Goal: Navigation & Orientation: Understand site structure

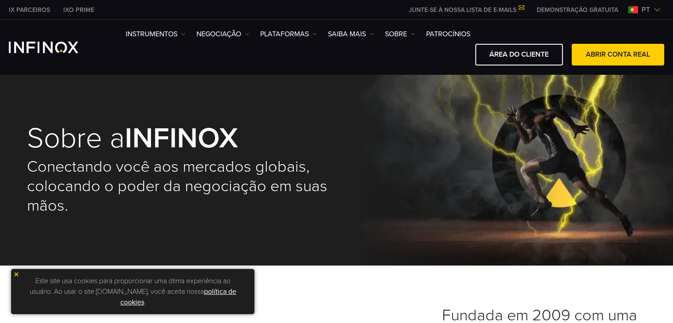
click at [654, 11] on img at bounding box center [656, 9] width 7 height 7
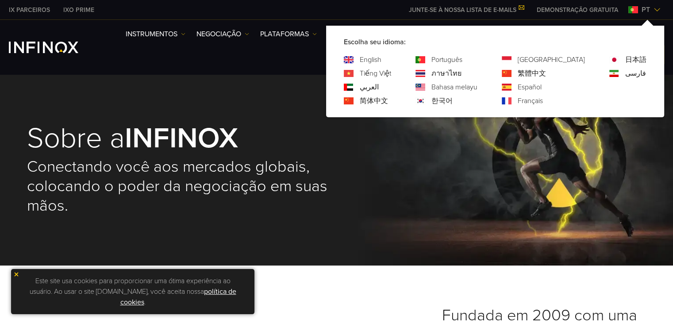
click at [654, 11] on img at bounding box center [656, 9] width 7 height 7
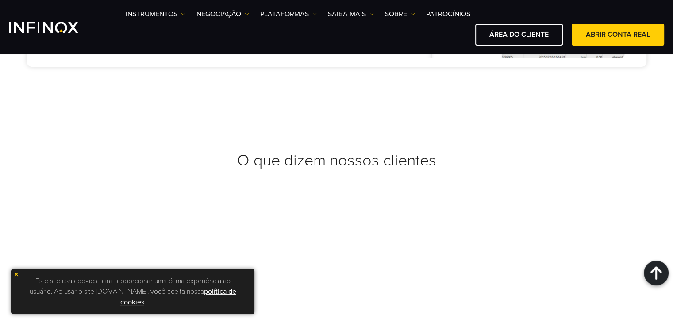
scroll to position [3466, 0]
click at [17, 275] on img at bounding box center [16, 274] width 6 height 6
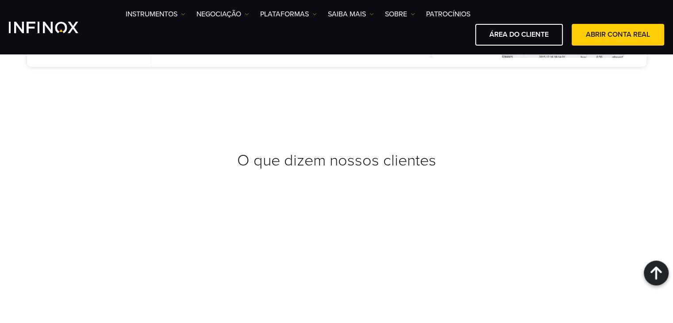
scroll to position [0, 0]
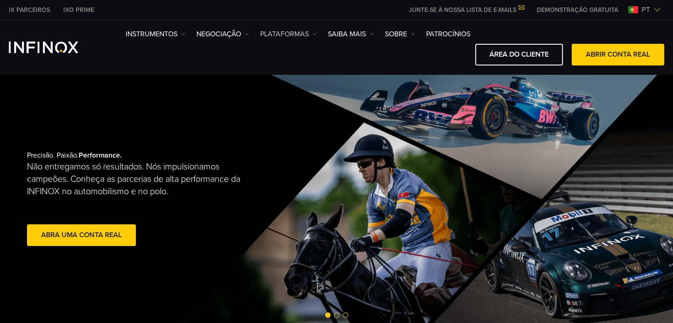
click at [310, 35] on link "PLATAFORMAS" at bounding box center [288, 34] width 57 height 11
